Goal: Information Seeking & Learning: Learn about a topic

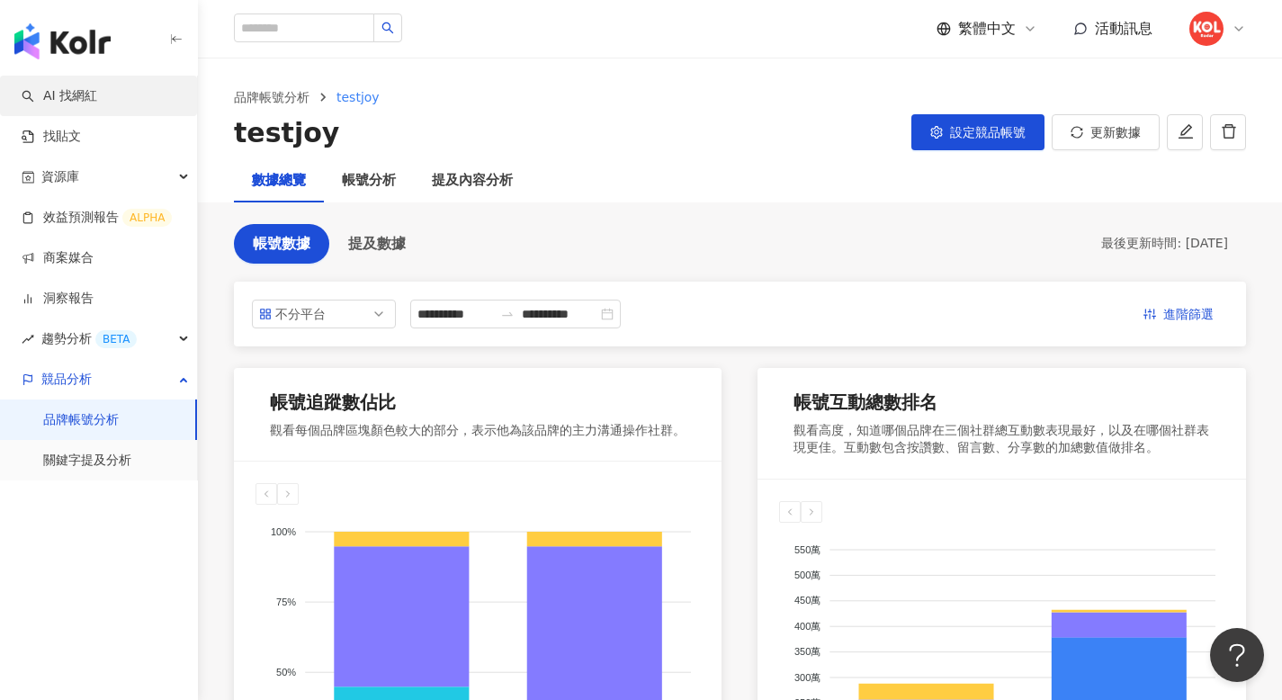
click at [93, 95] on link "AI 找網紅" at bounding box center [60, 96] width 76 height 18
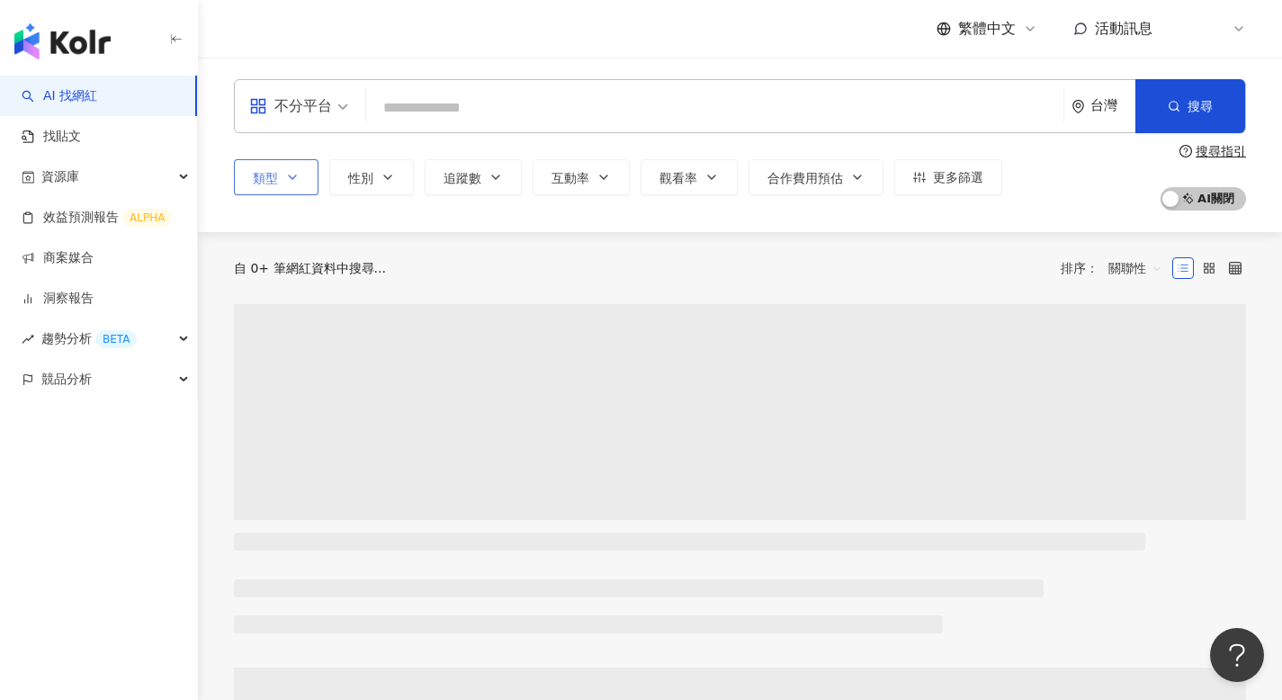
click at [299, 175] on icon "button" at bounding box center [292, 177] width 14 height 14
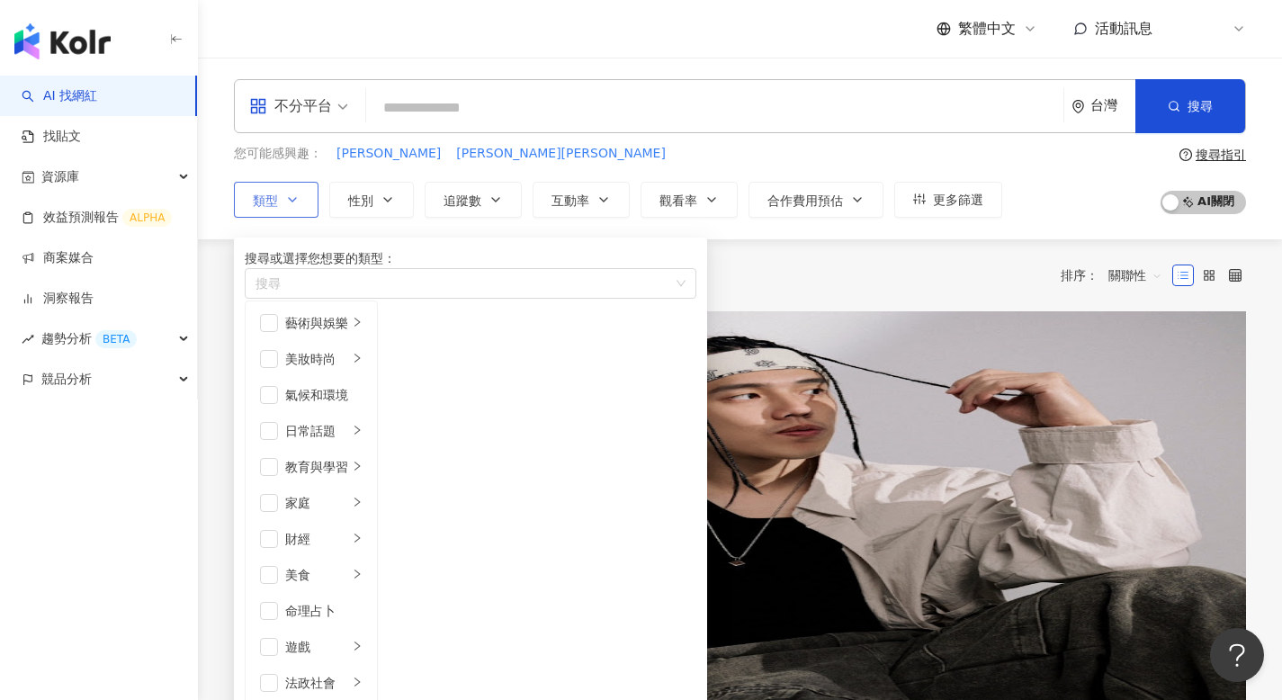
click at [290, 205] on icon "button" at bounding box center [292, 200] width 14 height 14
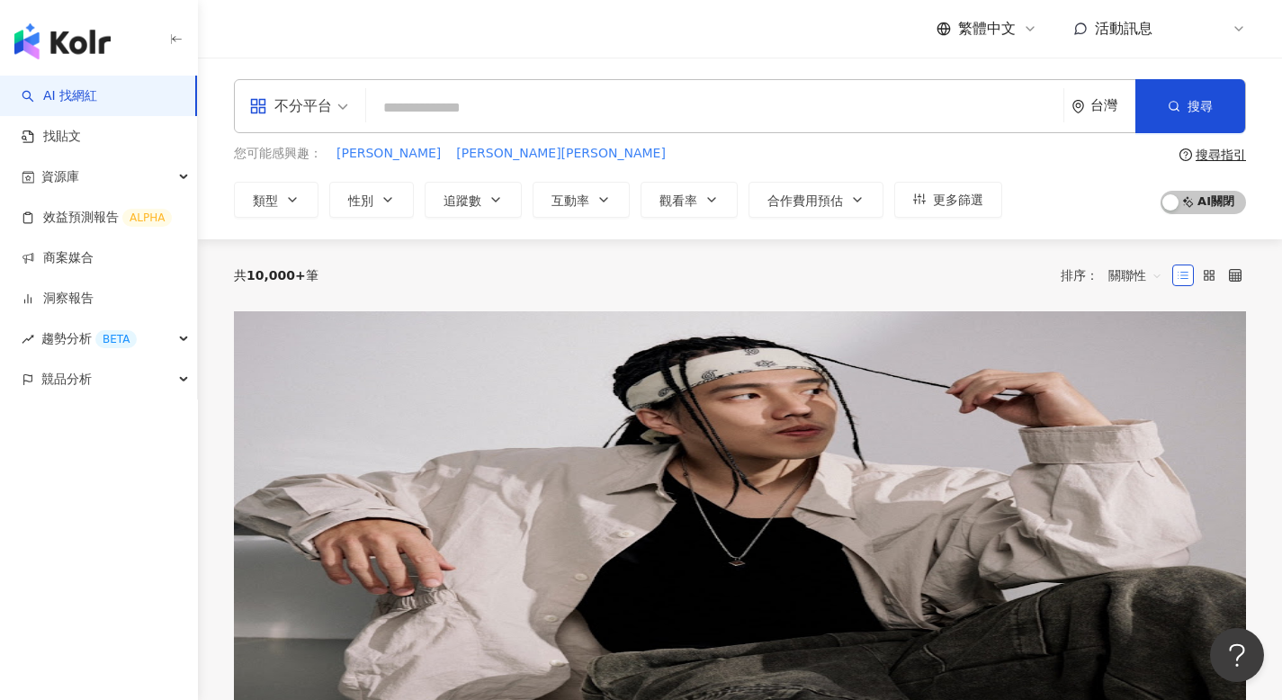
click at [328, 111] on div "不分平台" at bounding box center [290, 106] width 83 height 29
